Goal: Task Accomplishment & Management: Manage account settings

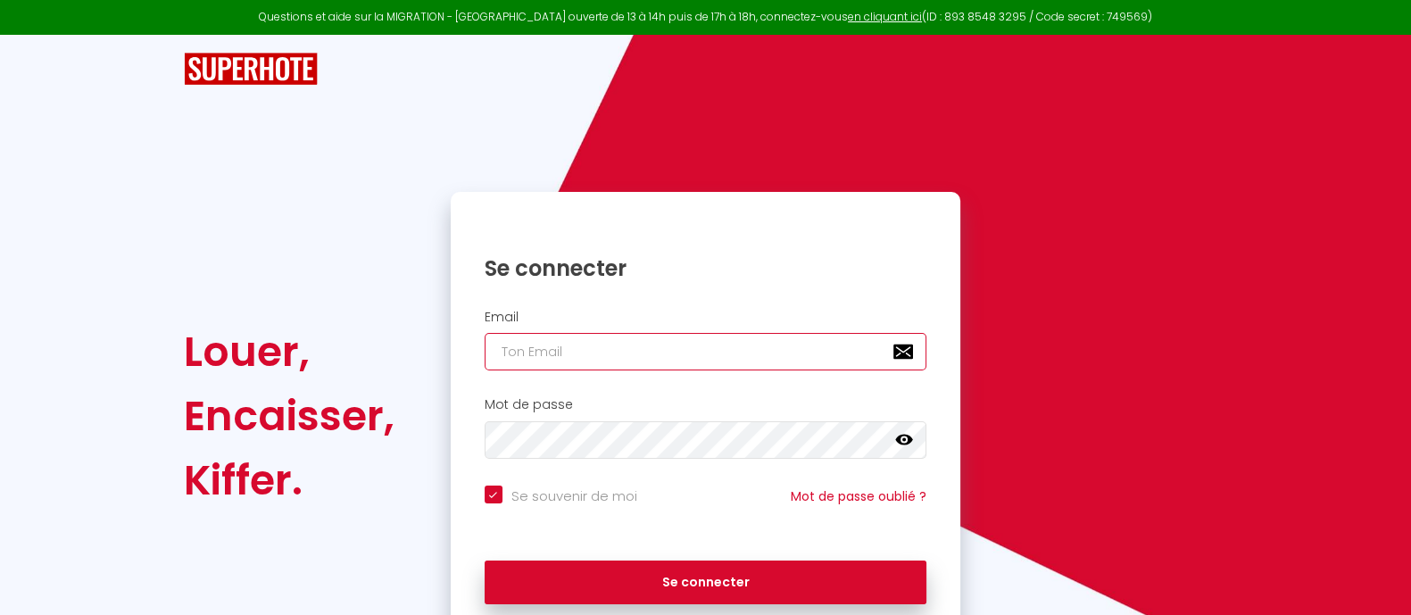
click at [576, 350] on input "email" at bounding box center [706, 351] width 443 height 37
click at [701, 96] on div at bounding box center [705, 69] width 1068 height 69
click at [631, 342] on input "email" at bounding box center [706, 351] width 443 height 37
click at [593, 350] on input "email" at bounding box center [706, 351] width 443 height 37
type input "a"
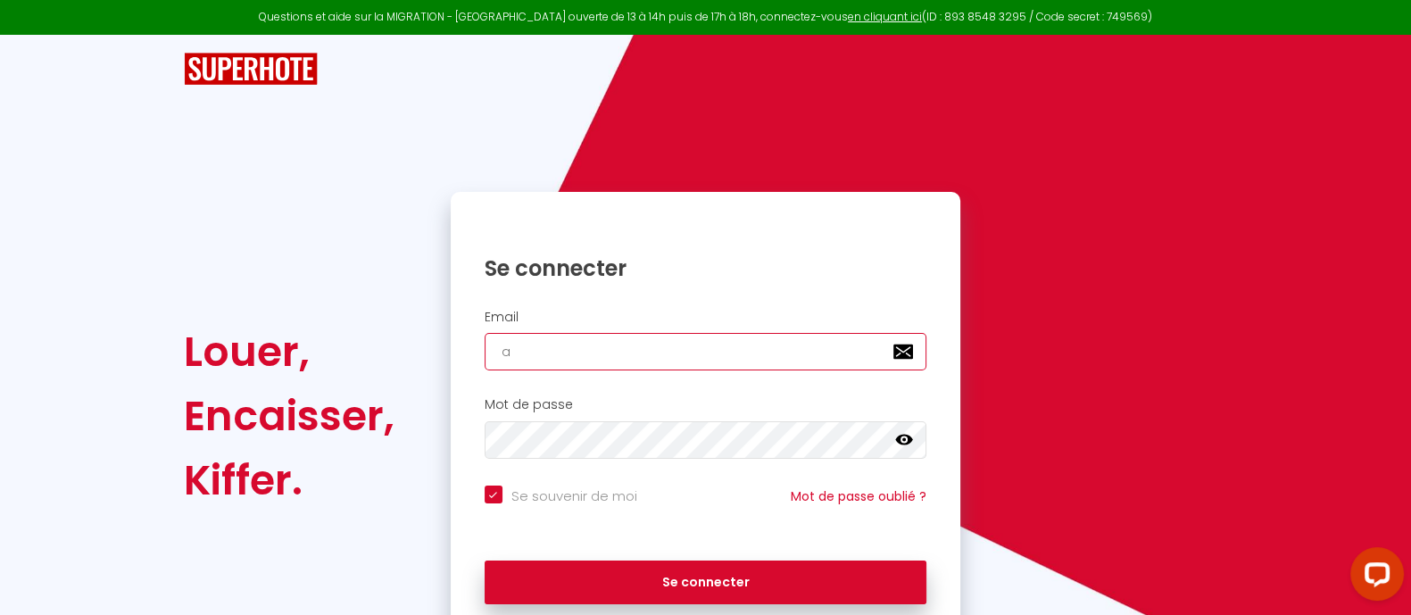
checkbox input "true"
type input "a."
checkbox input "true"
type input "a.v"
checkbox input "true"
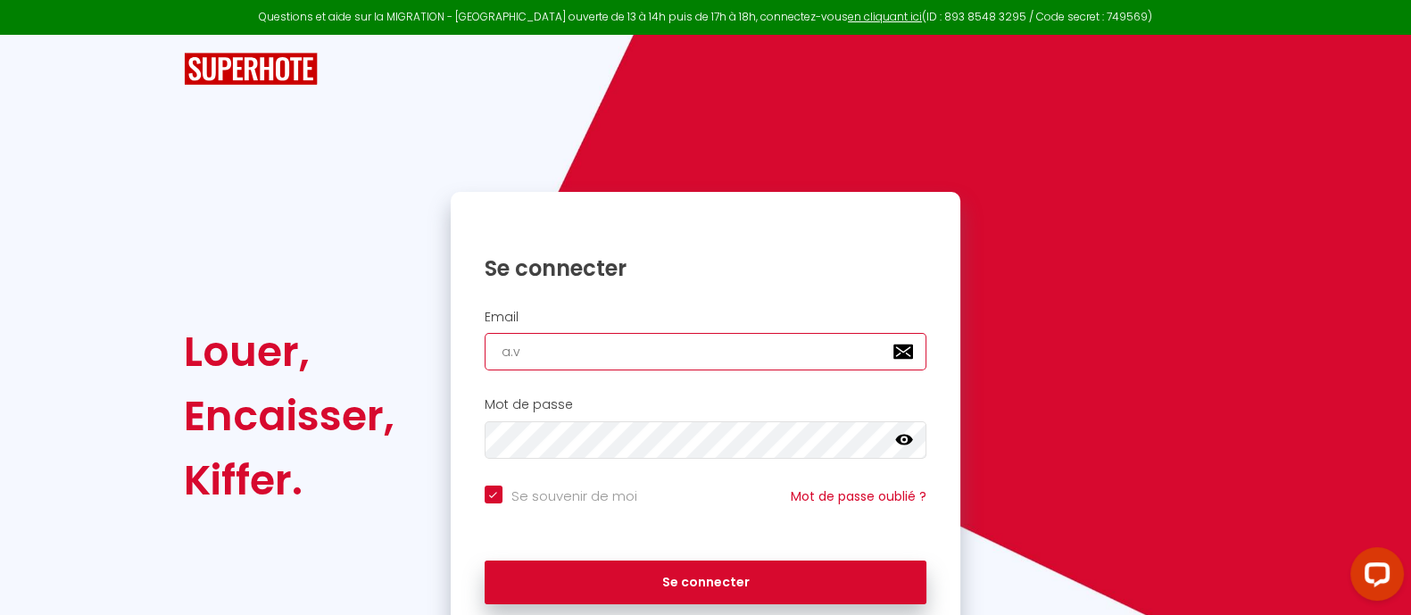
type input "[DOMAIN_NAME]"
checkbox input "true"
type input "a.vit"
checkbox input "true"
type input "a.vith"
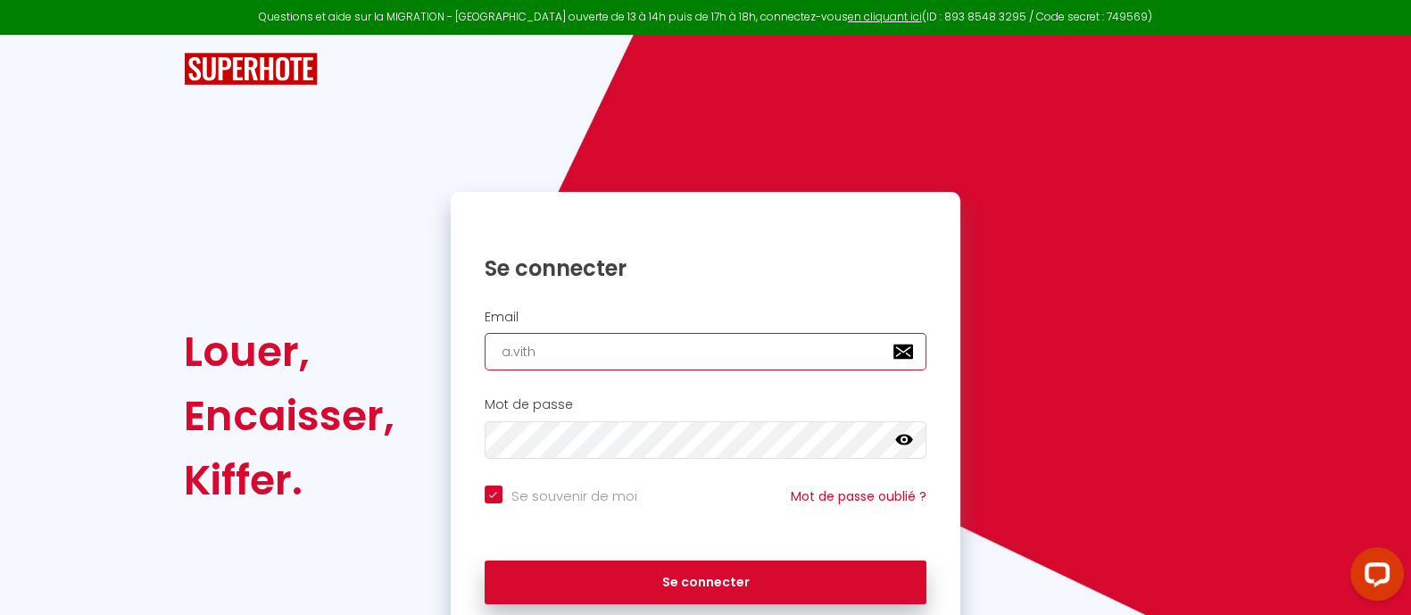
checkbox input "true"
type input "a.vithu"
checkbox input "true"
type input "a.vithur"
checkbox input "true"
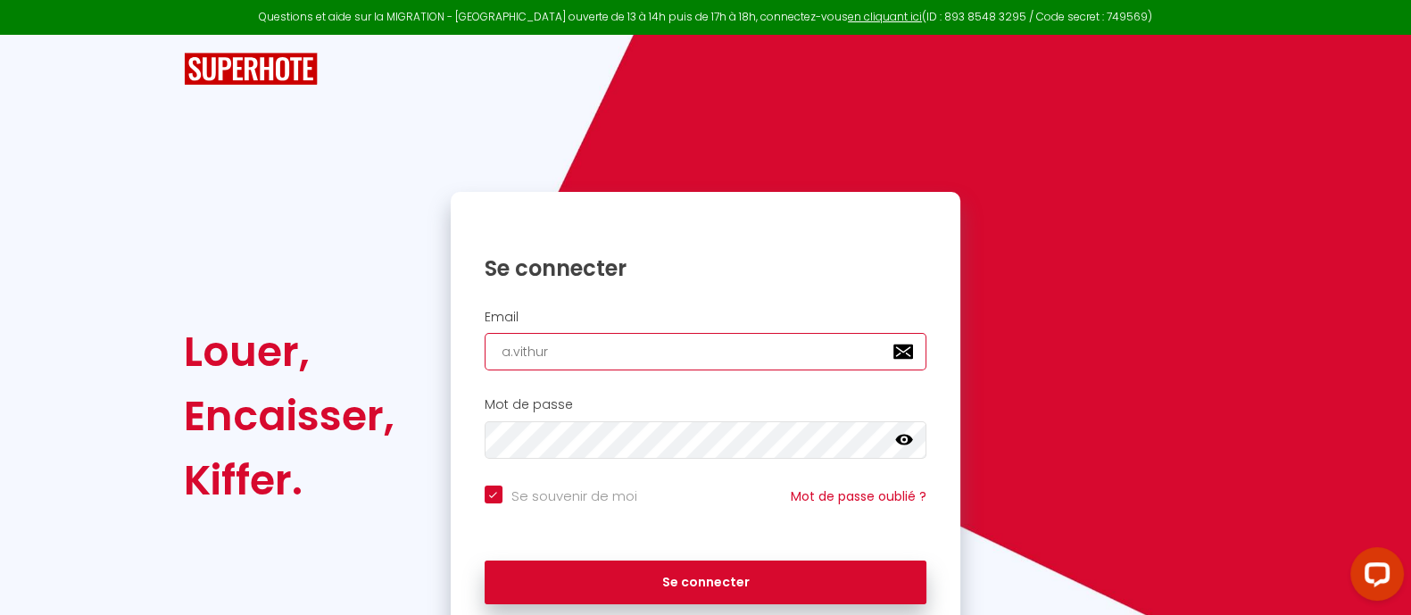
type input "a.vithurs"
checkbox input "true"
type input "a.vithursh"
checkbox input "true"
type input "a.vithursh"
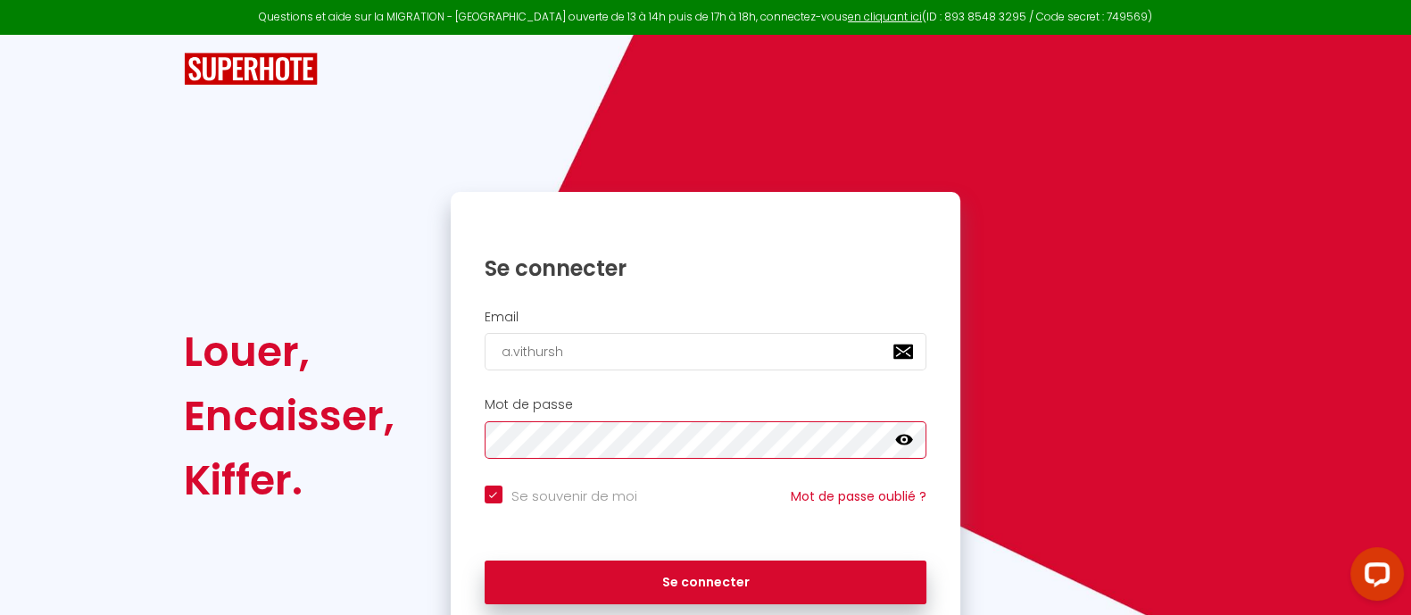
checkbox input "true"
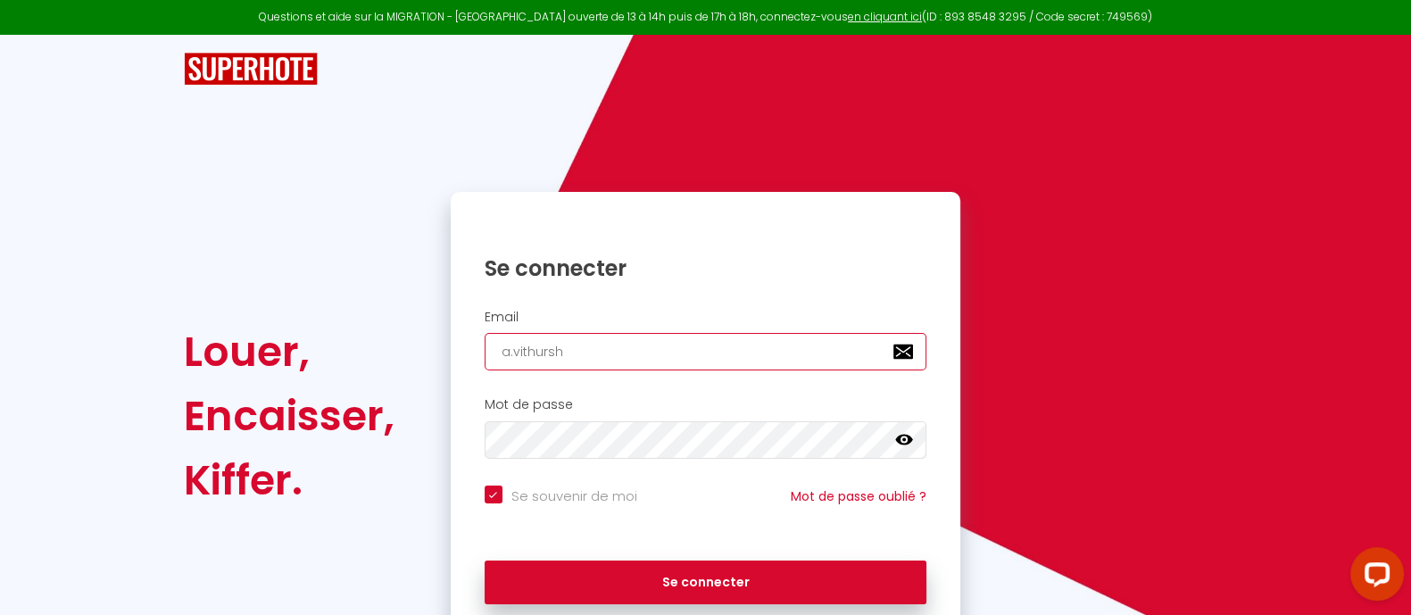
click at [593, 350] on input "a.vithursh" at bounding box center [706, 351] width 443 height 37
type input "a.vithursha"
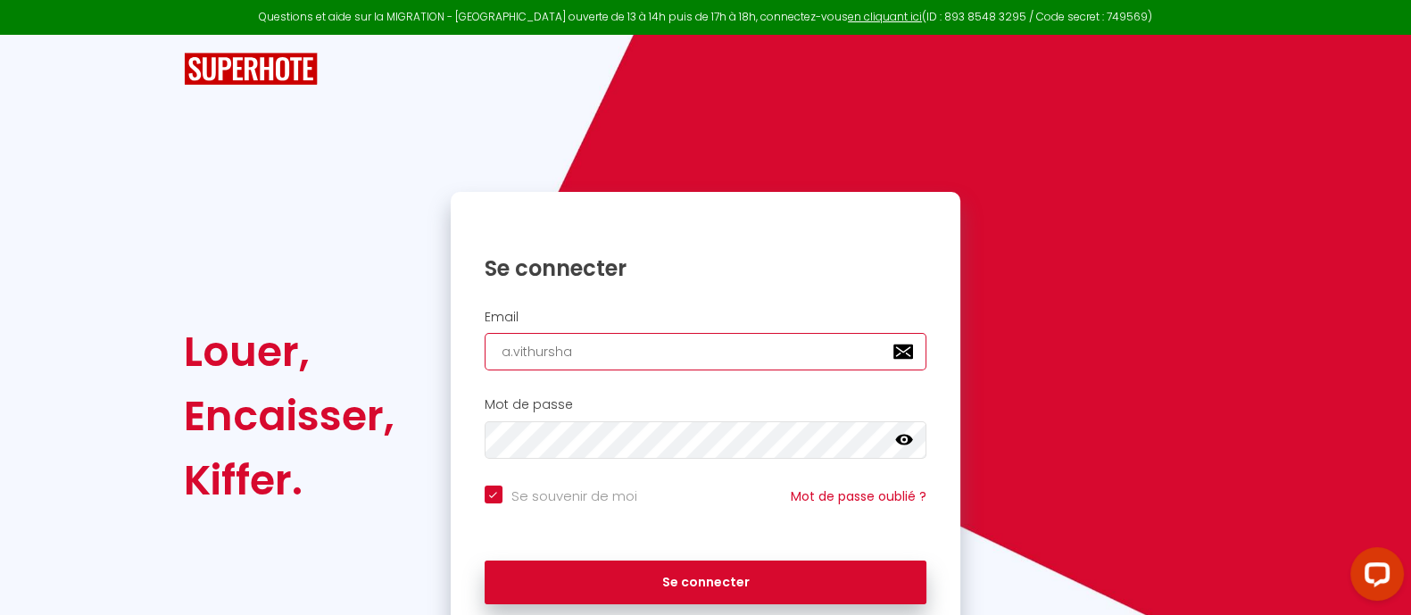
checkbox input "true"
type input "a.vithurshan"
checkbox input "true"
type input "a.vithurshan@"
checkbox input "true"
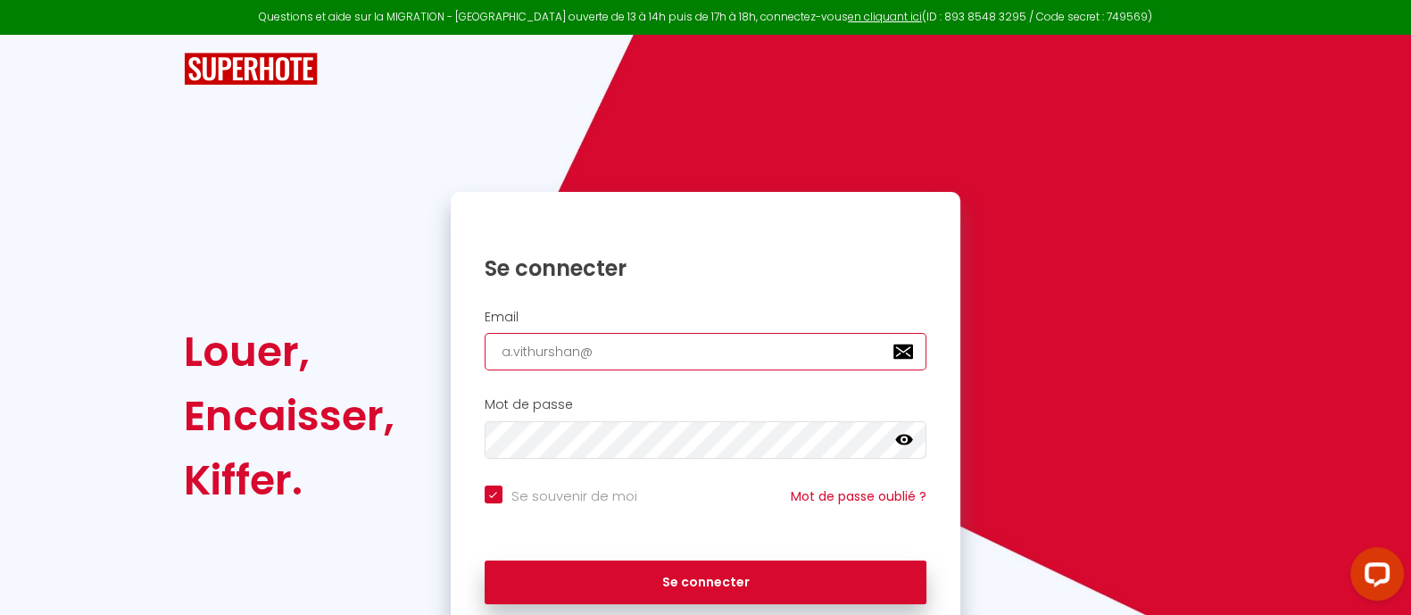
type input "a.vithurshan@g"
checkbox input "true"
type input "a.vithurshan@gm"
checkbox input "true"
type input "a.vithurshan@gma"
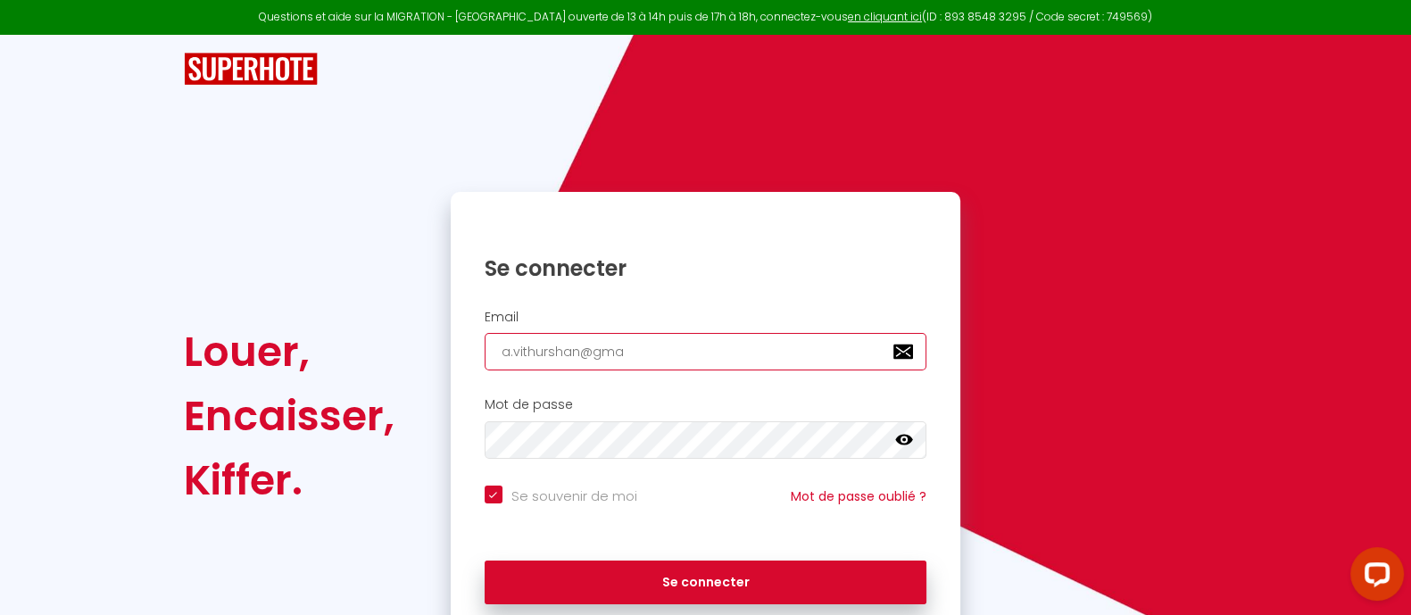
checkbox input "true"
type input "a.vithurshan@gmai"
checkbox input "true"
type input "[EMAIL_ADDRESS]"
checkbox input "true"
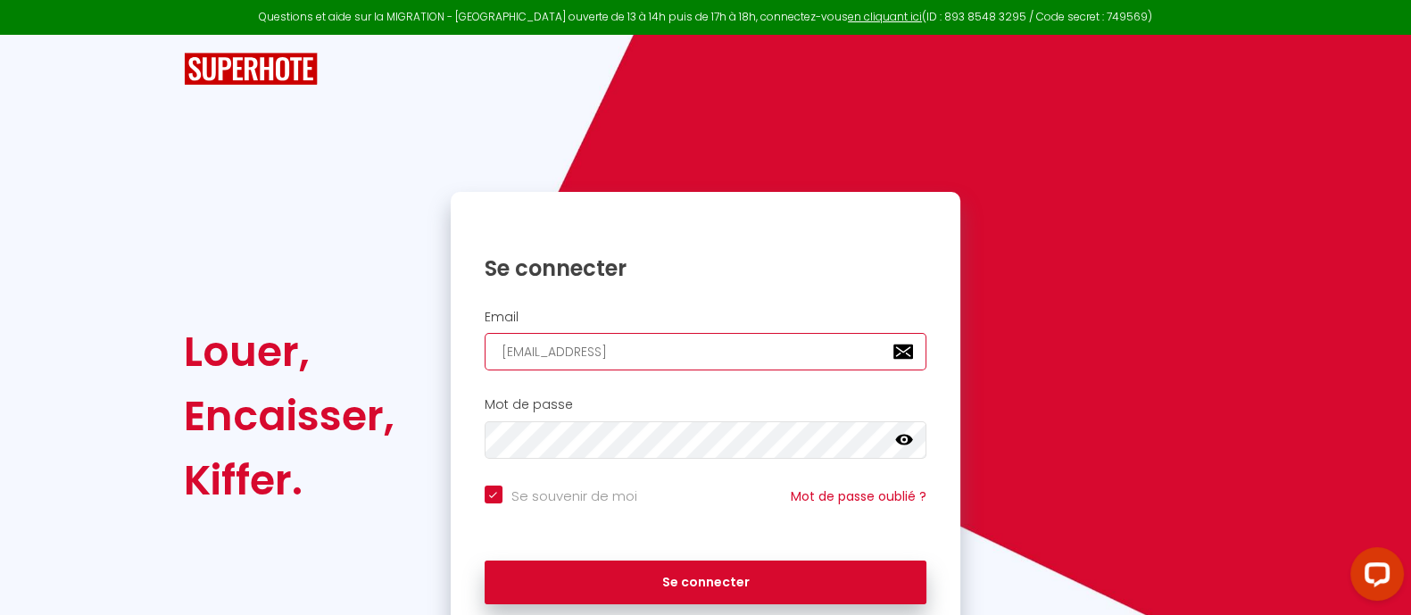
type input "[EMAIL_ADDRESS]."
checkbox input "true"
type input "a.vithurshan@gmail.c"
checkbox input "true"
type input "[EMAIL_ADDRESS][DOMAIN_NAME]"
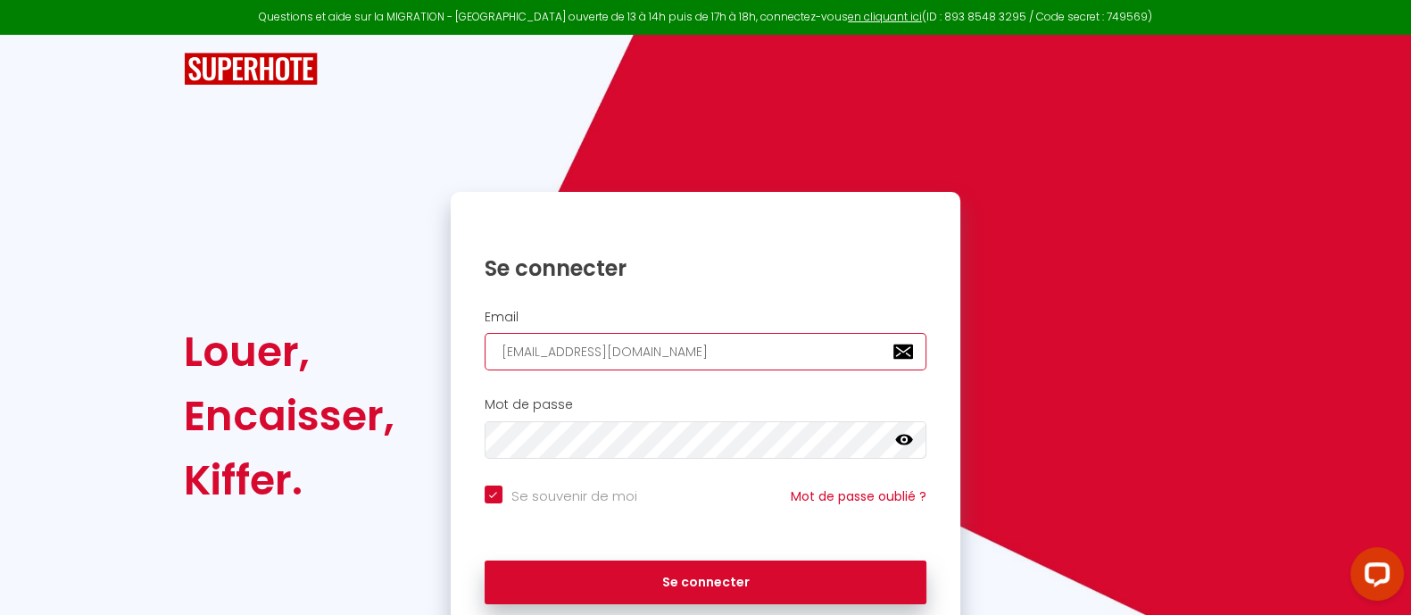
checkbox input "true"
type input "[EMAIL_ADDRESS][DOMAIN_NAME]"
checkbox input "true"
type input "[EMAIL_ADDRESS][DOMAIN_NAME]"
click at [910, 439] on icon at bounding box center [904, 440] width 18 height 11
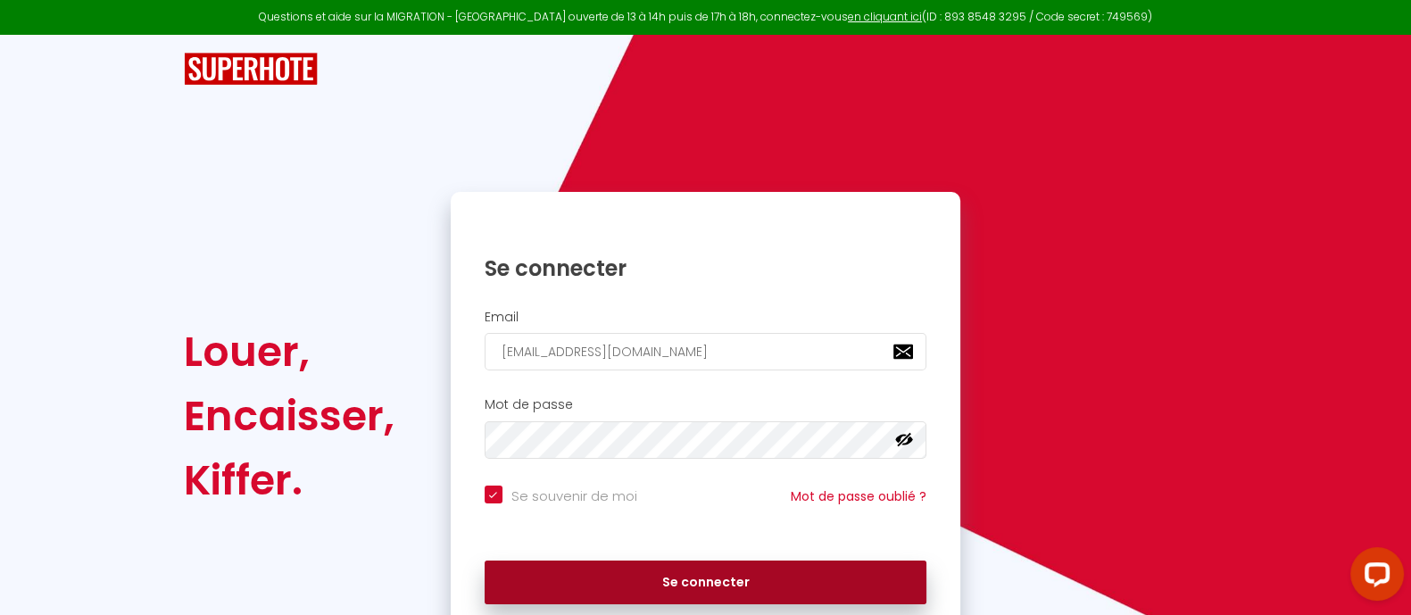
click at [704, 570] on button "Se connecter" at bounding box center [706, 583] width 443 height 45
click at [685, 564] on button "Se connecter" at bounding box center [706, 583] width 443 height 45
checkbox input "true"
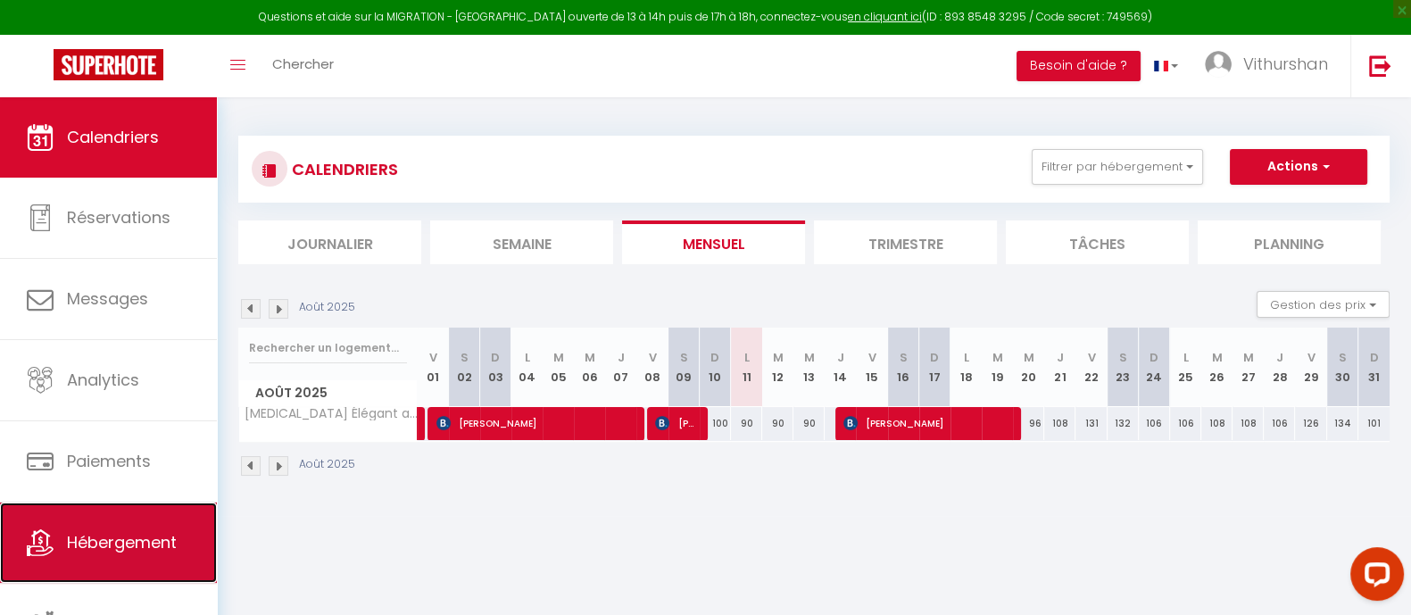
click at [129, 535] on span "Hébergement" at bounding box center [122, 542] width 110 height 22
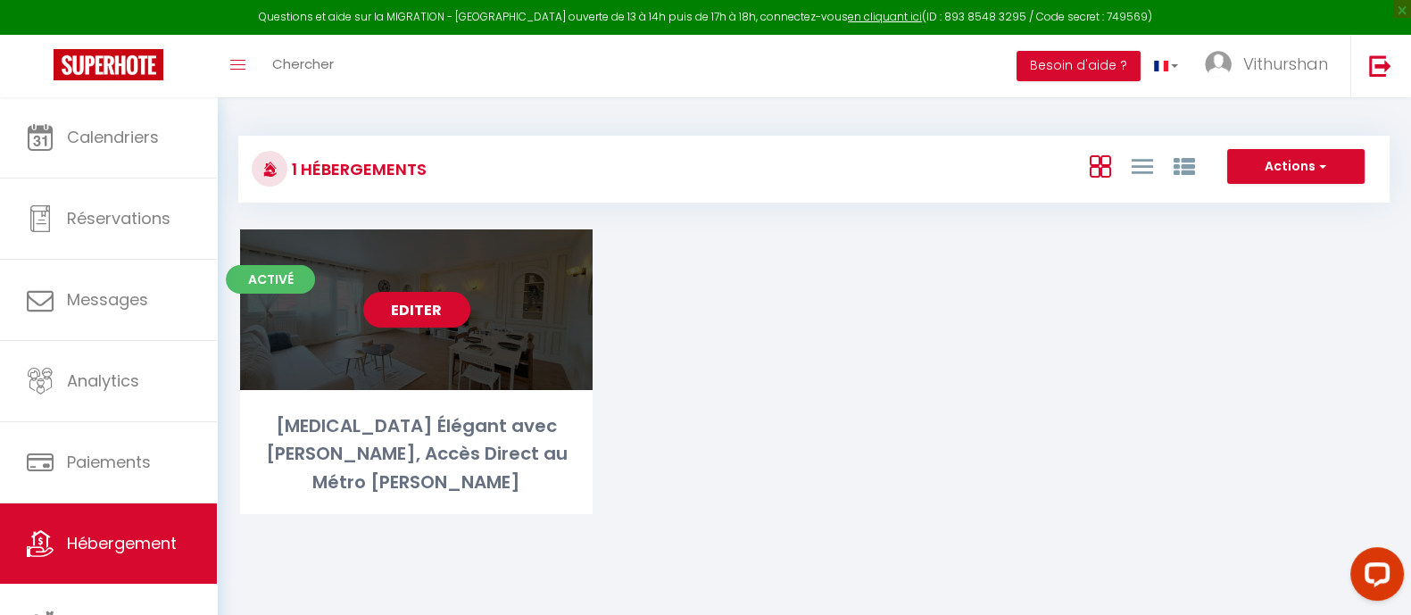
click at [417, 317] on link "Editer" at bounding box center [416, 310] width 107 height 36
select select "3"
select select "2"
select select "1"
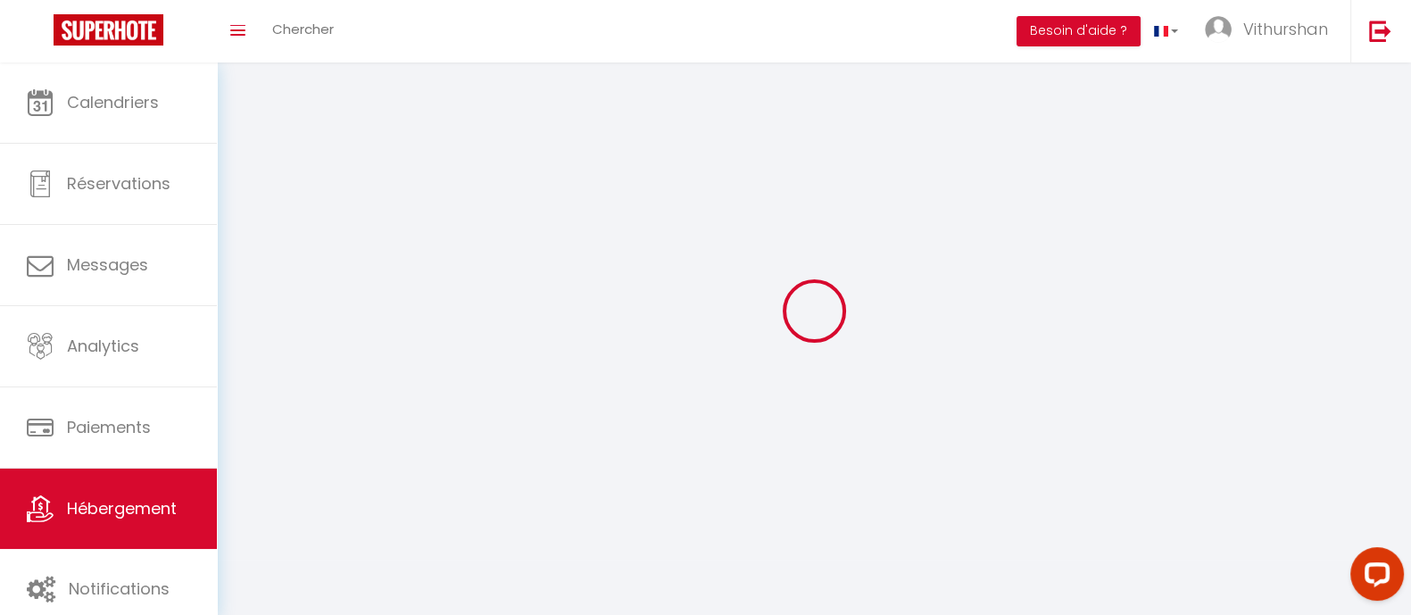
select select
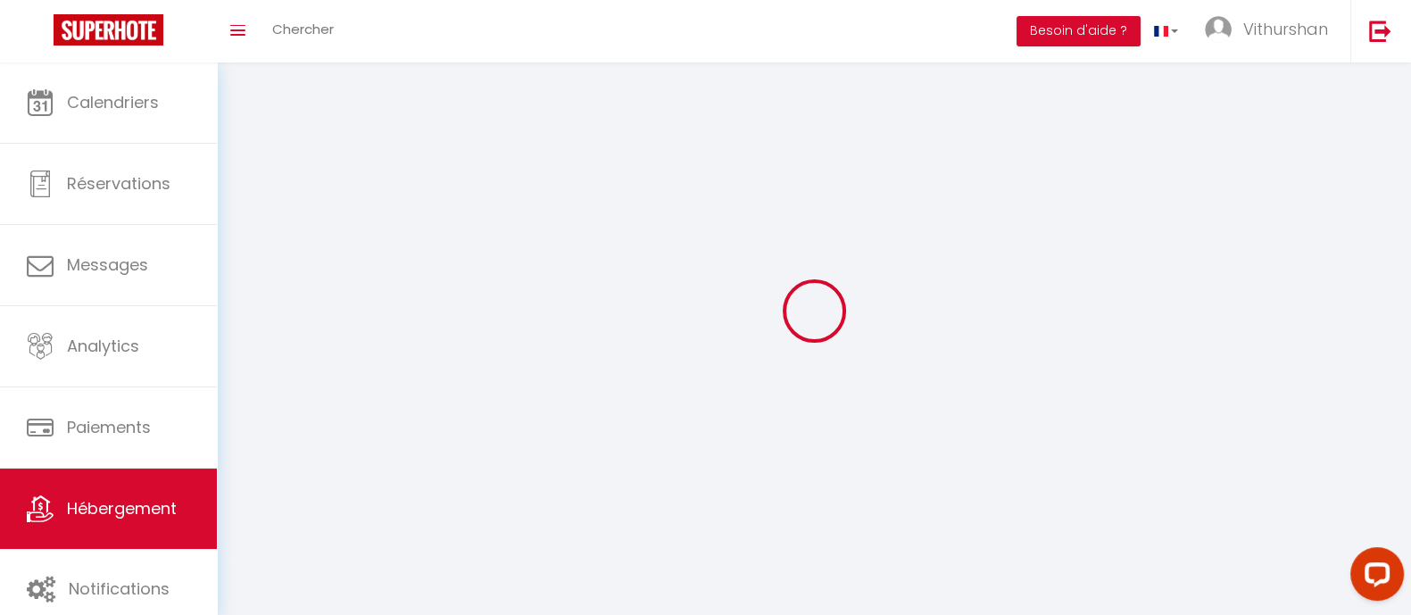
checkbox input "false"
select select
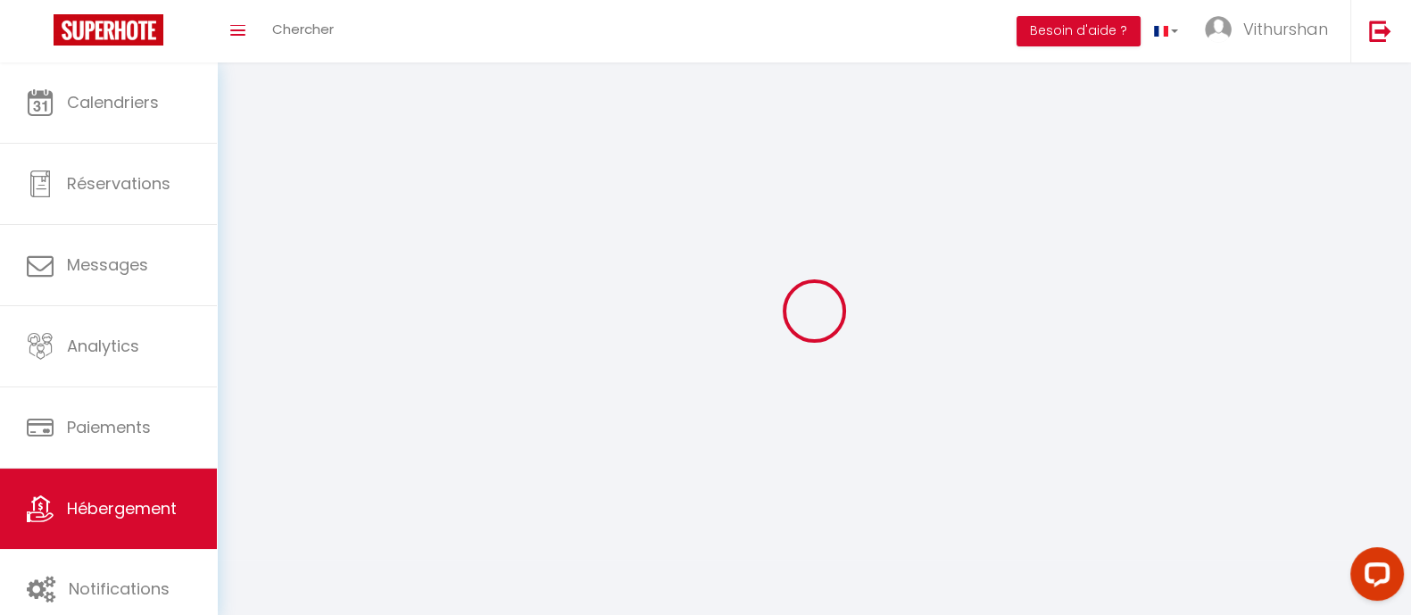
select select
select select "1"
select select
select select "28"
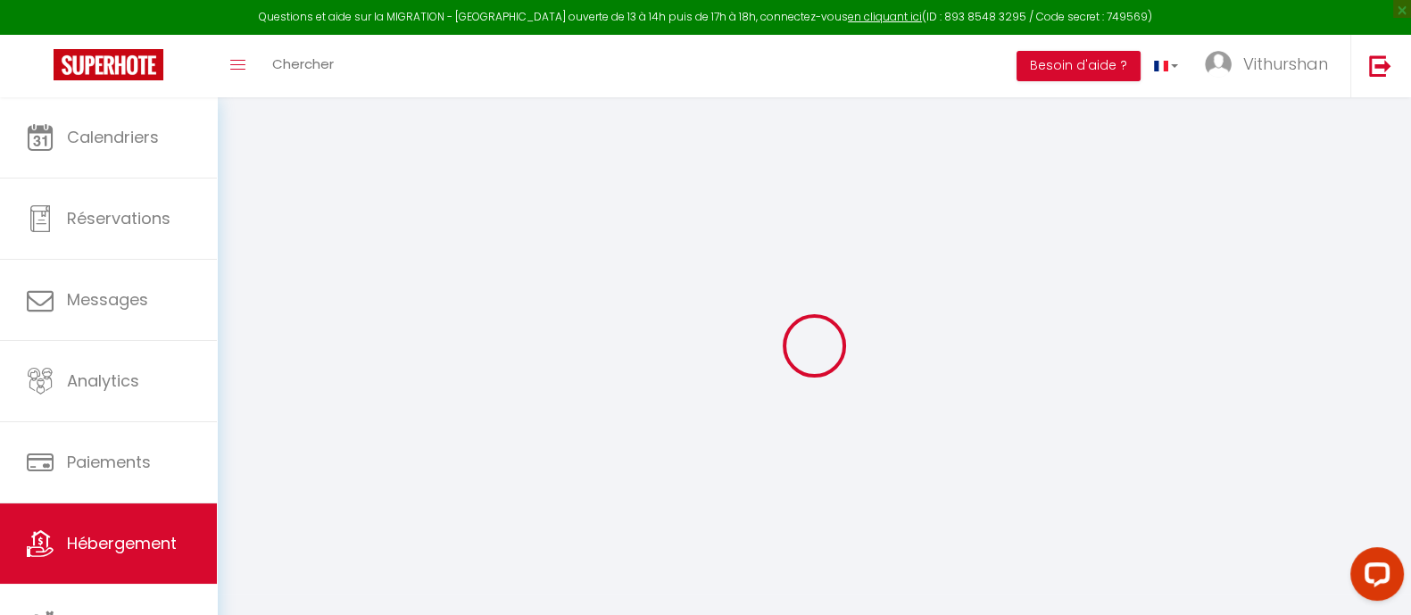
select select "16:00"
select select "00:00"
select select "11:00"
select select "45"
select select "60"
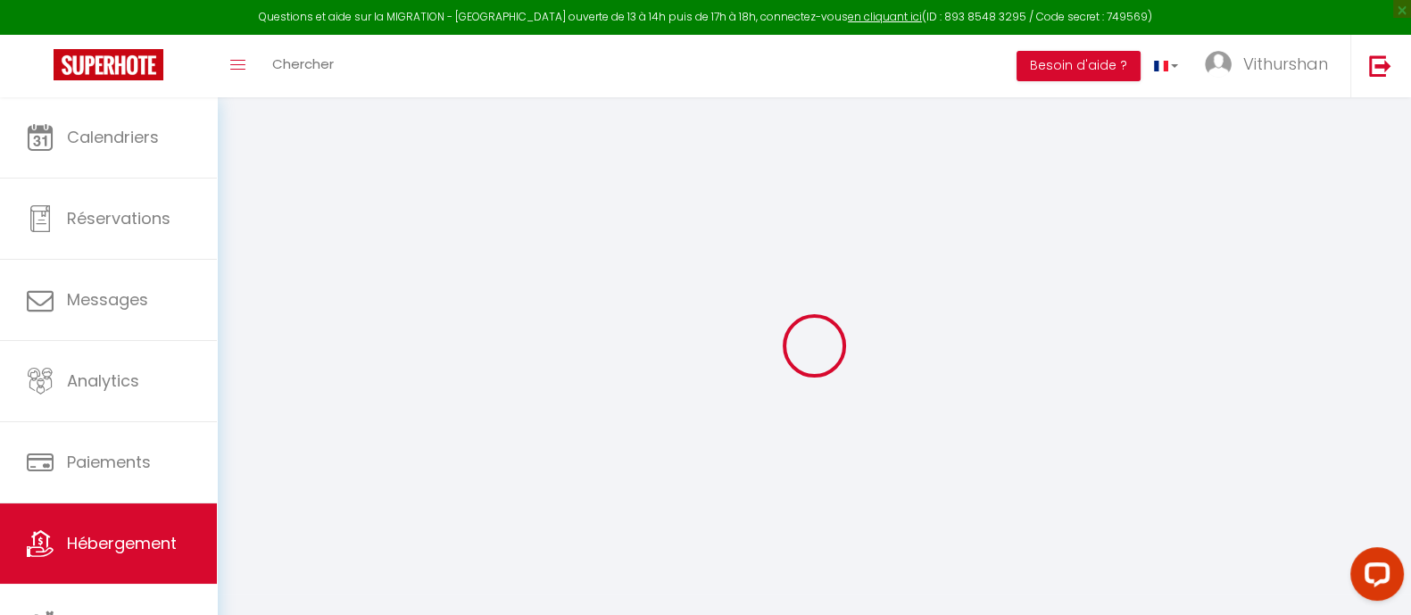
checkbox input "false"
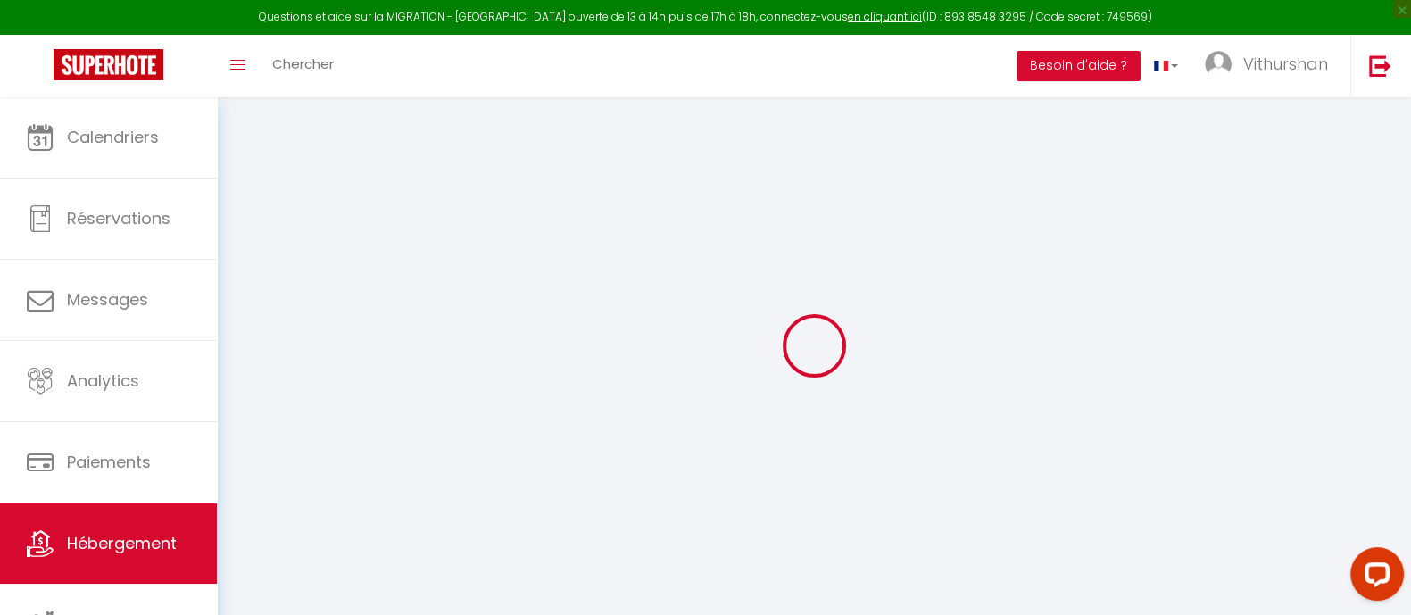
checkbox input "false"
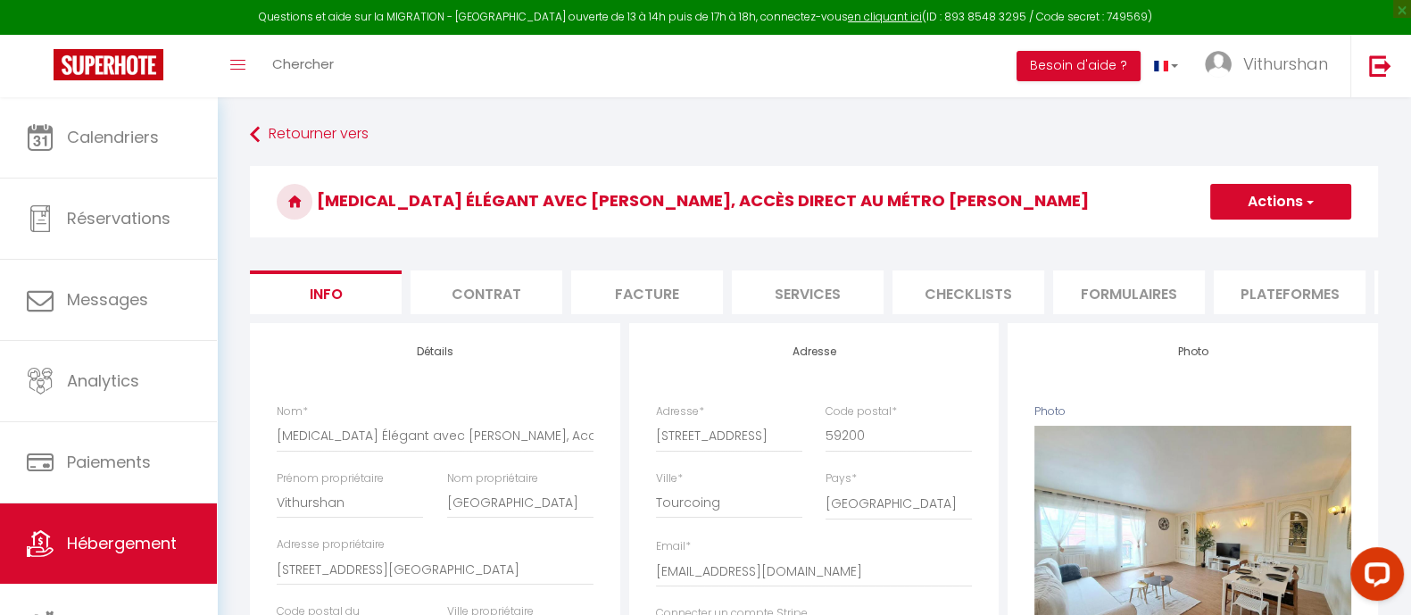
click at [1241, 293] on li "Plateformes" at bounding box center [1290, 292] width 152 height 44
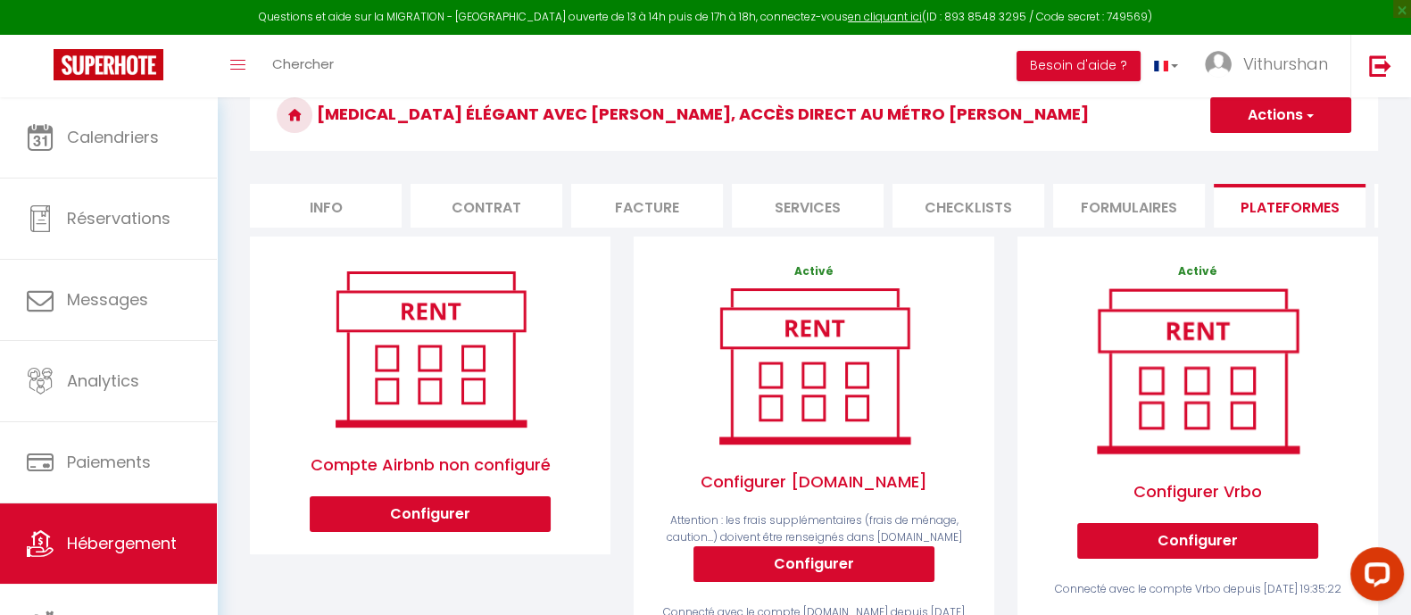
scroll to position [88, 0]
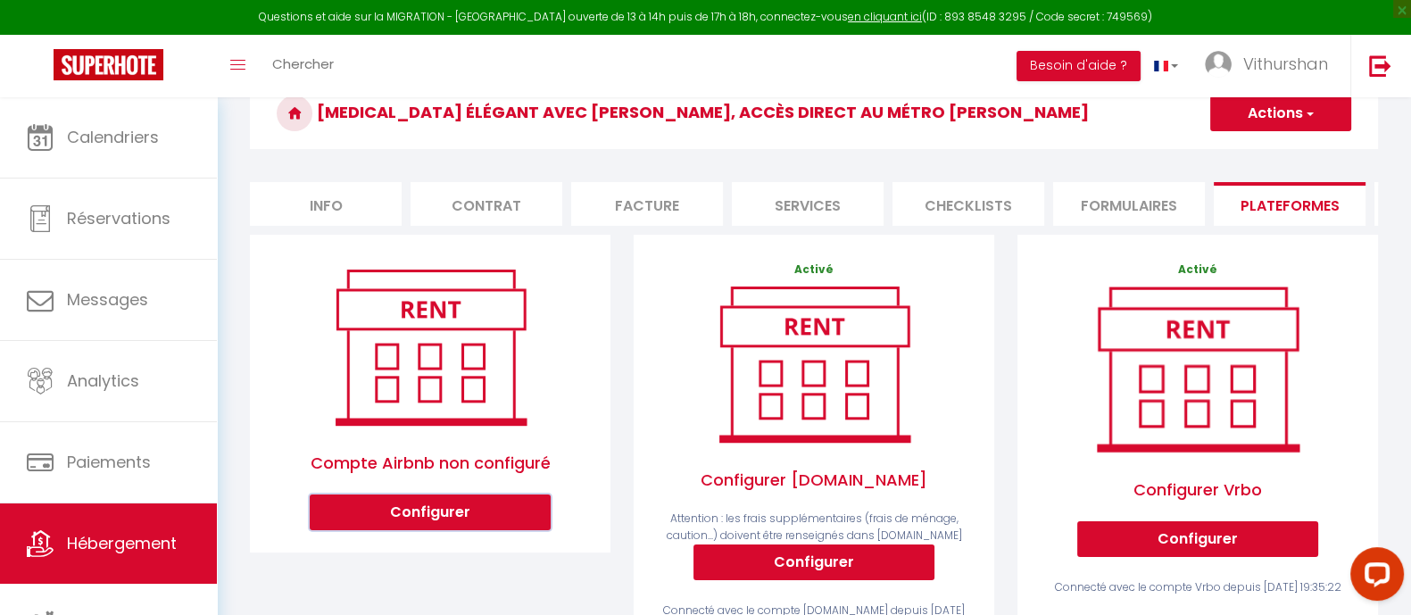
click at [412, 530] on button "Configurer" at bounding box center [430, 512] width 241 height 36
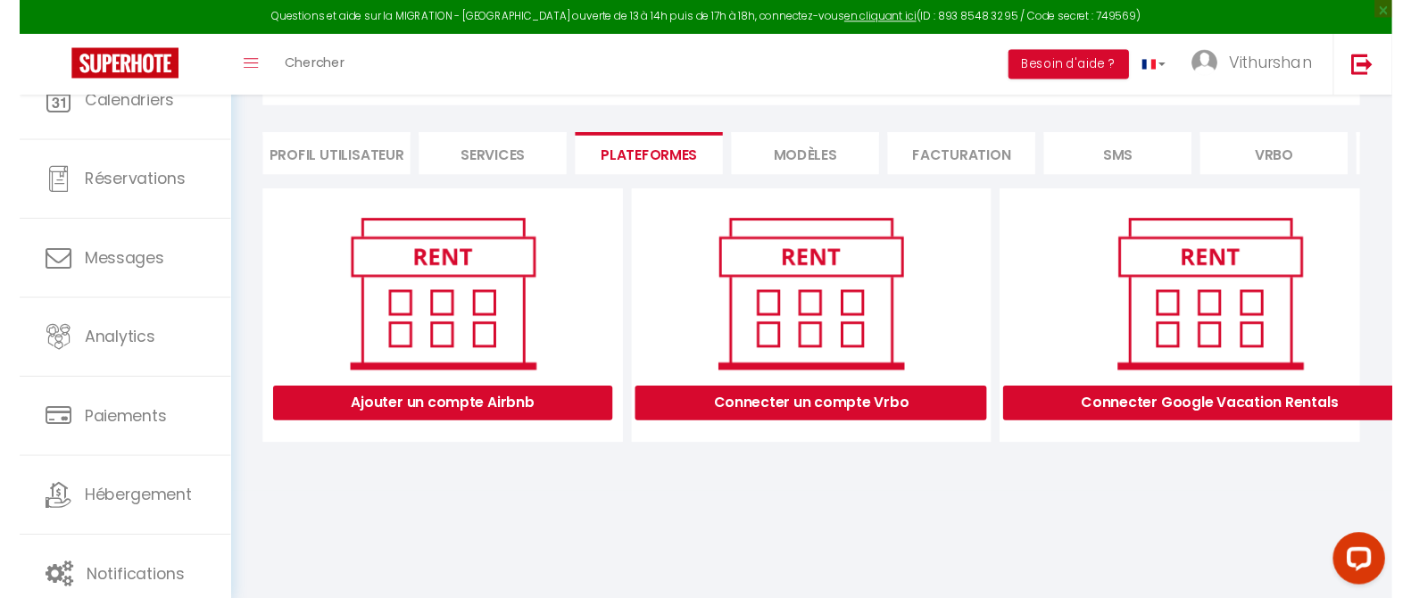
scroll to position [114, 0]
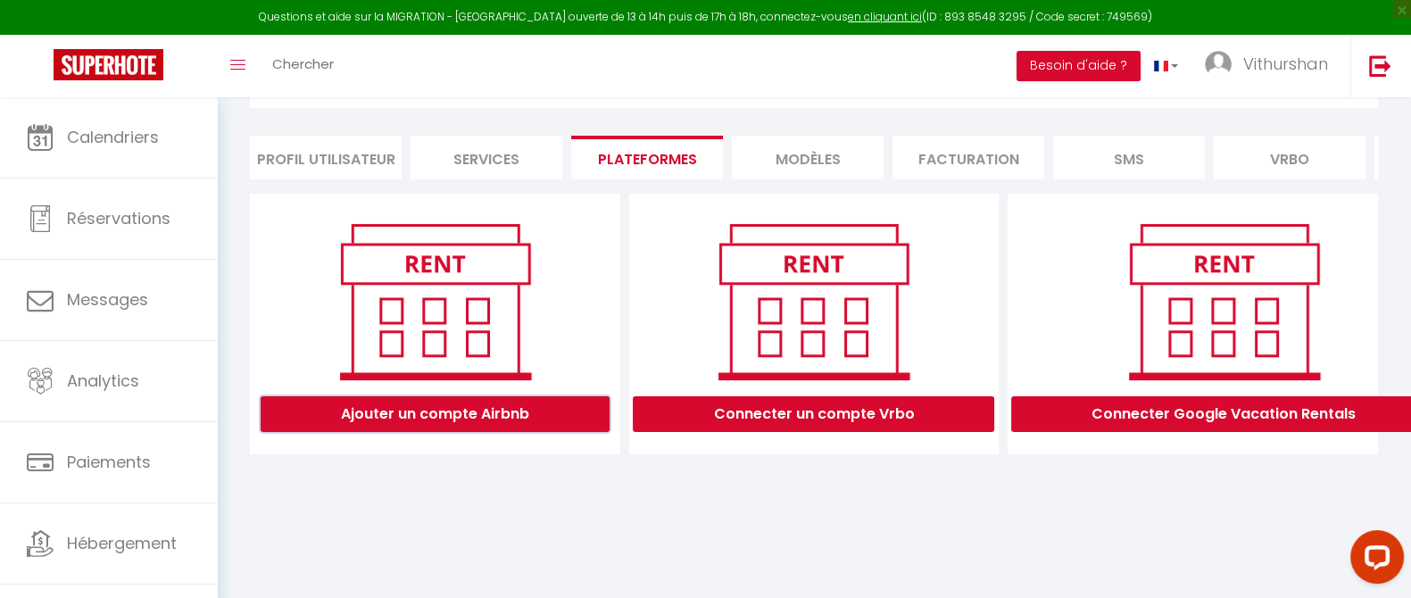
click at [461, 422] on button "Ajouter un compte Airbnb" at bounding box center [435, 414] width 349 height 36
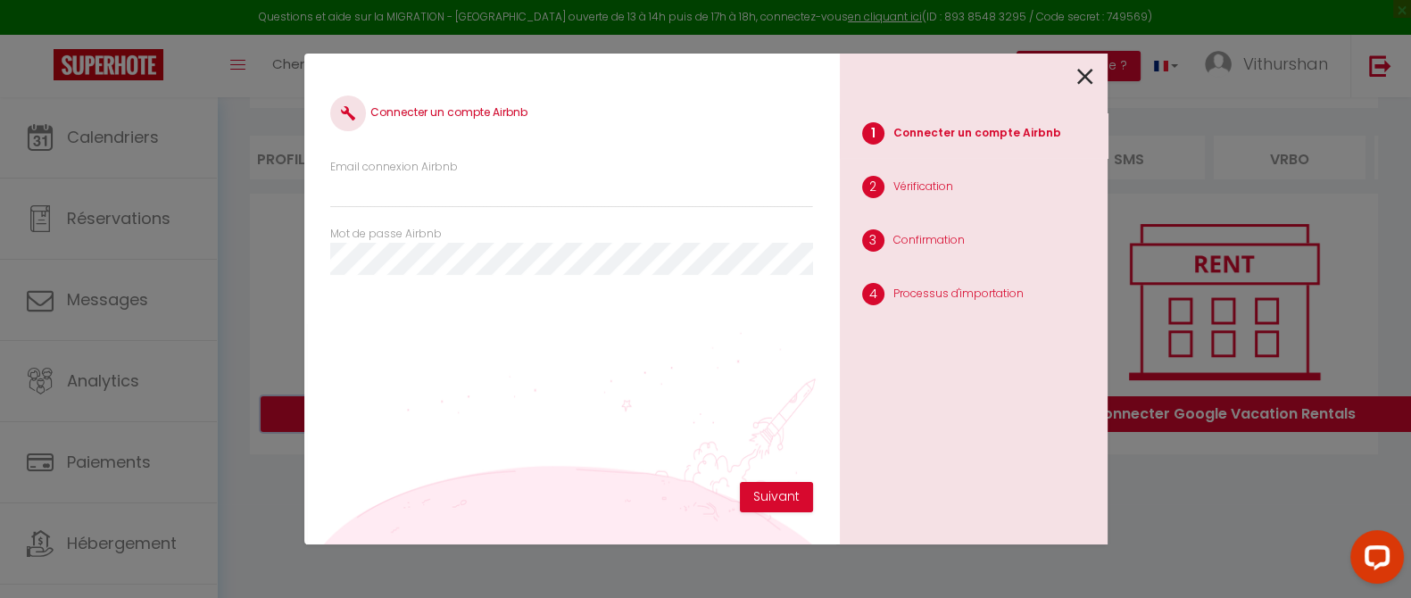
scroll to position [97, 0]
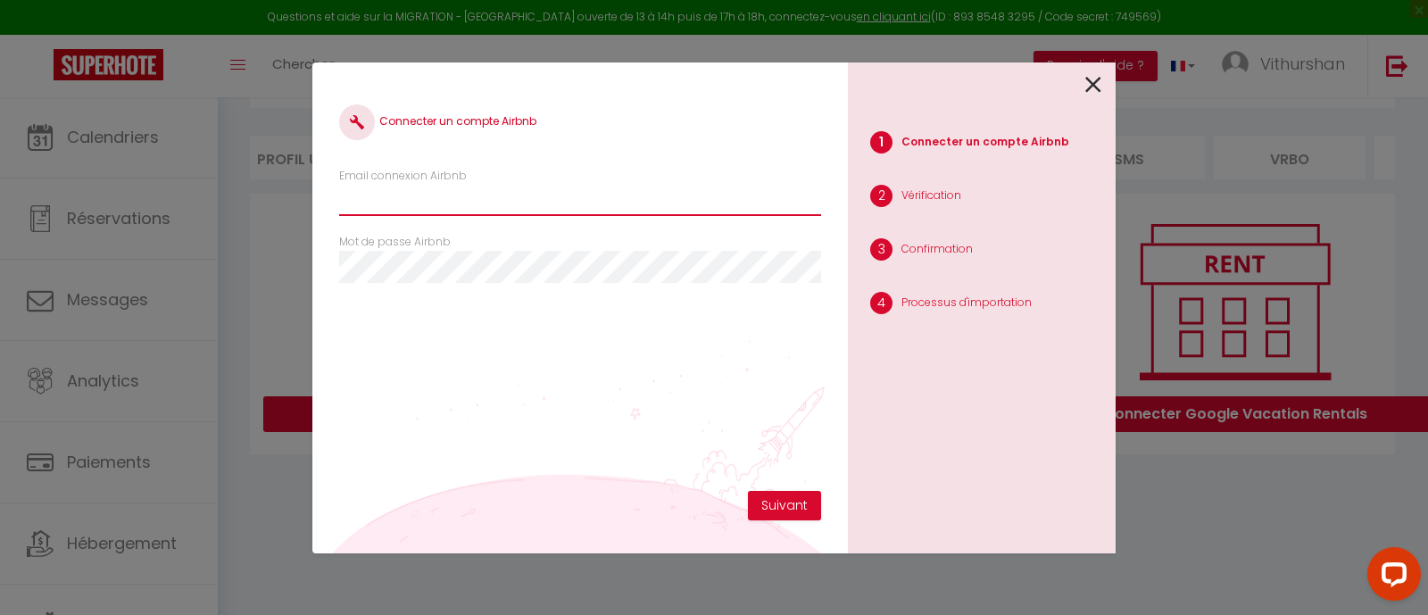
click at [384, 203] on input "Email connexion Airbnb" at bounding box center [580, 200] width 482 height 32
click at [451, 196] on input "a.vithursha" at bounding box center [580, 200] width 482 height 32
type input "[EMAIL_ADDRESS][DOMAIN_NAME]"
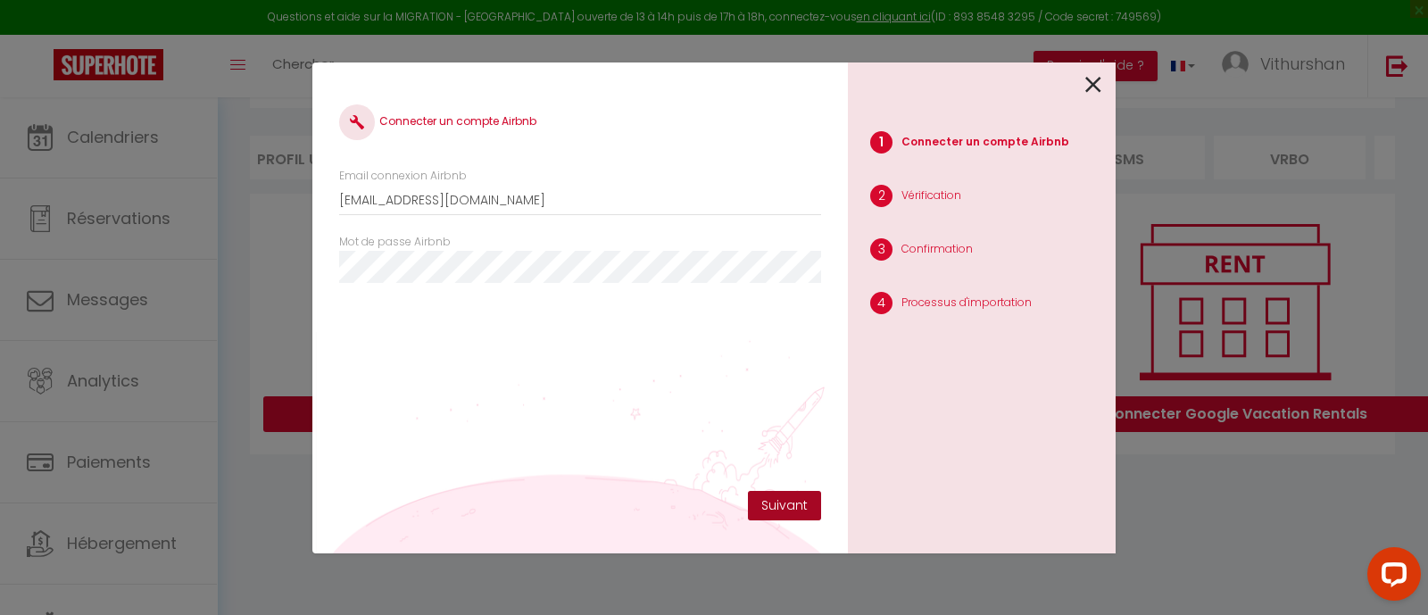
click at [786, 497] on button "Suivant" at bounding box center [784, 506] width 73 height 30
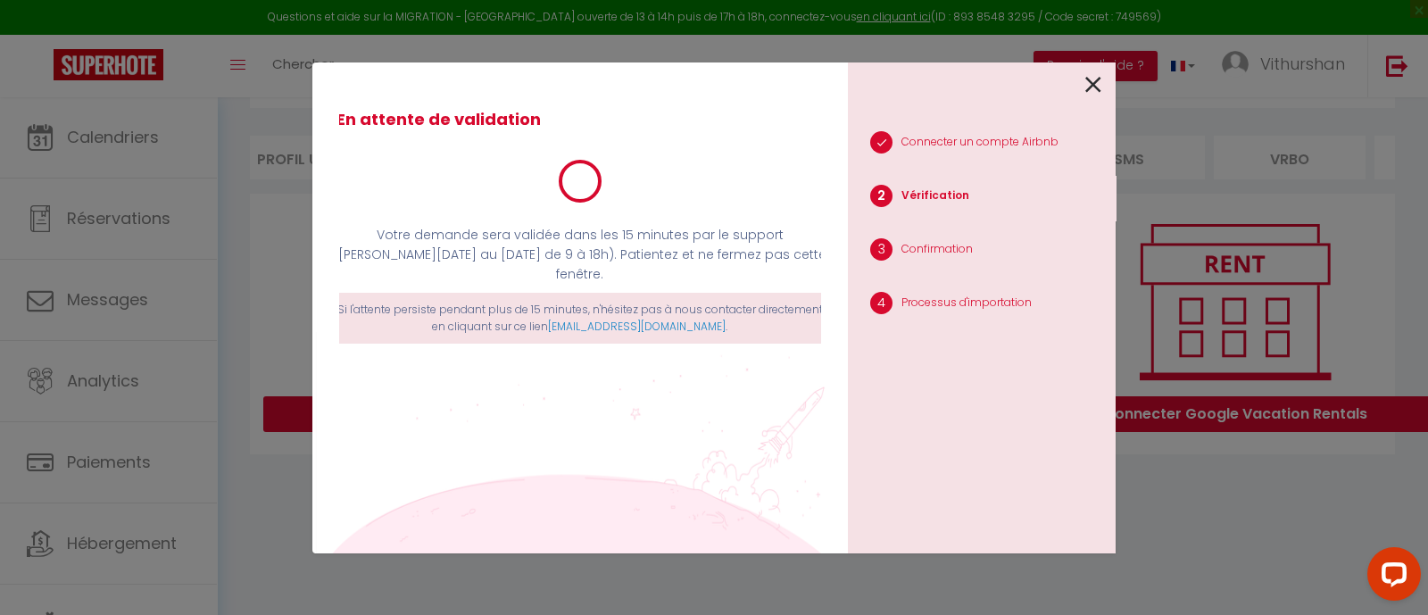
click at [1097, 87] on icon at bounding box center [1093, 84] width 16 height 27
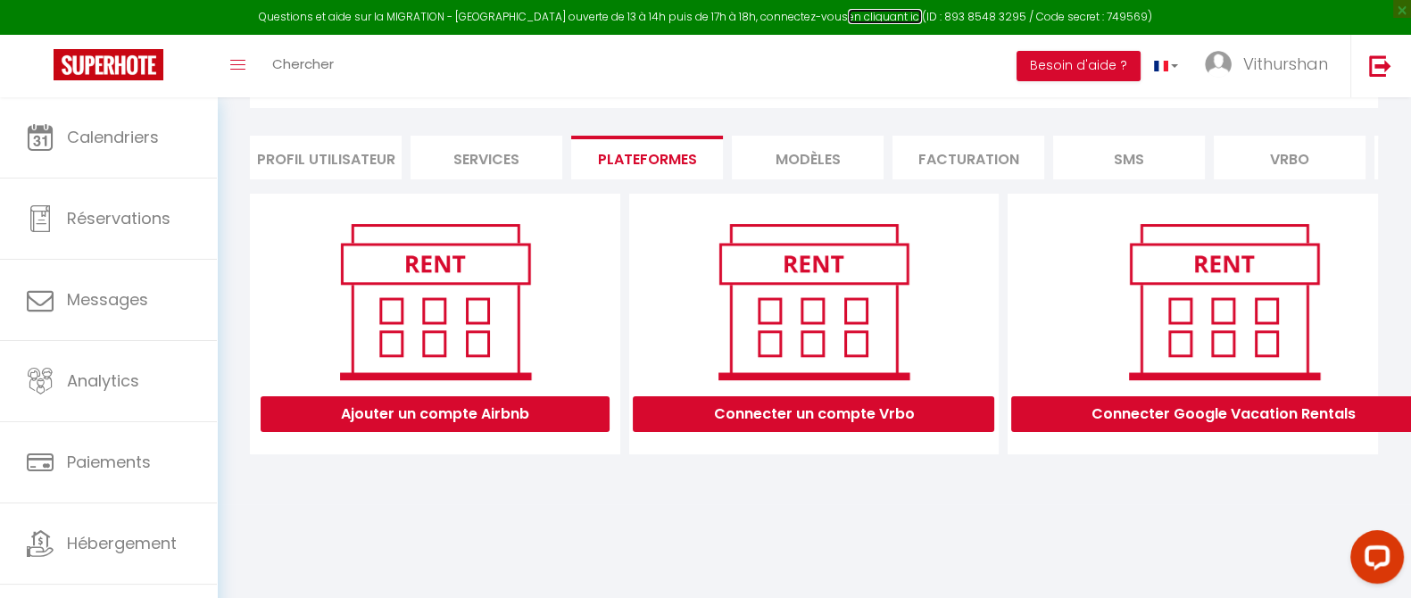
click at [848, 17] on link "en cliquant ici" at bounding box center [885, 16] width 74 height 15
